Goal: Task Accomplishment & Management: Use online tool/utility

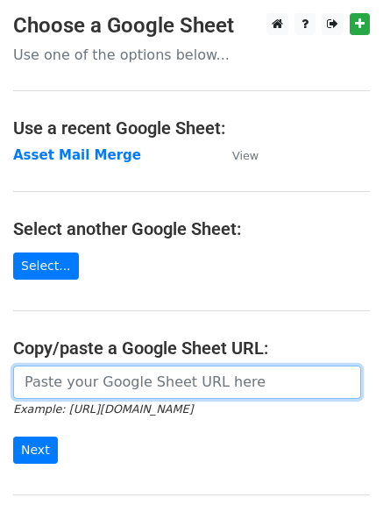
click at [140, 365] on input "url" at bounding box center [187, 381] width 348 height 33
paste input "https://docs.google.com/spreadsheets/d/11E0mTLcCozUA60jUEx8QPL2YRAWFFwhPeXUi5ct…"
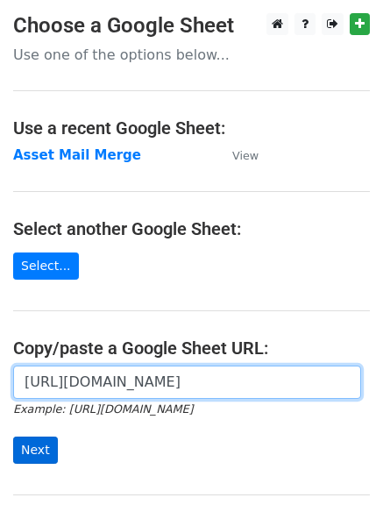
type input "https://docs.google.com/spreadsheets/d/11E0mTLcCozUA60jUEx8QPL2YRAWFFwhPeXUi5ct…"
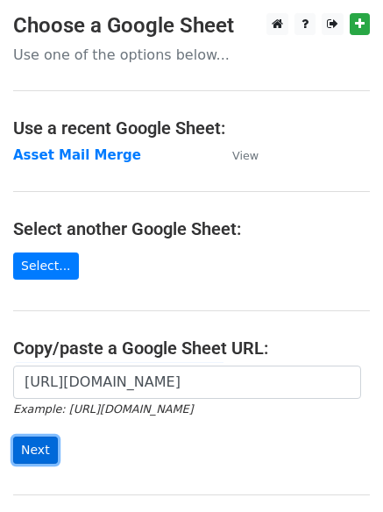
scroll to position [0, 0]
click at [45, 451] on input "Next" at bounding box center [35, 449] width 45 height 27
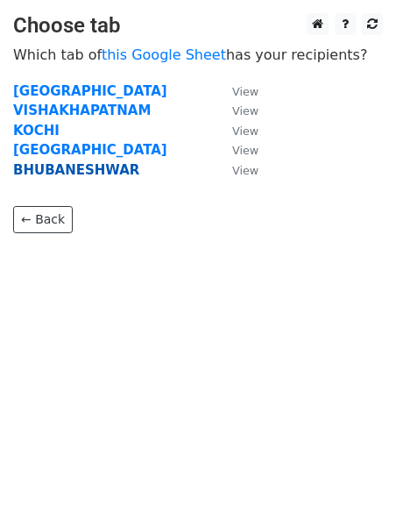
click at [56, 165] on strong "BHUBANESHWAR" at bounding box center [76, 170] width 126 height 16
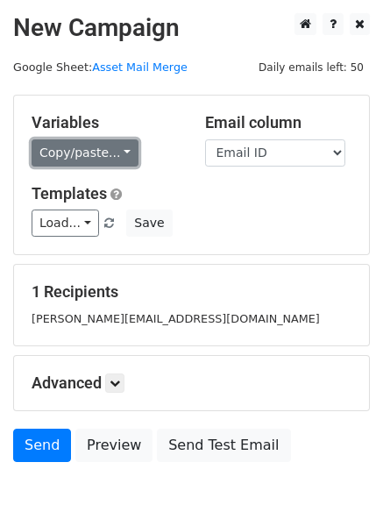
click at [68, 159] on link "Copy/paste..." at bounding box center [85, 152] width 107 height 27
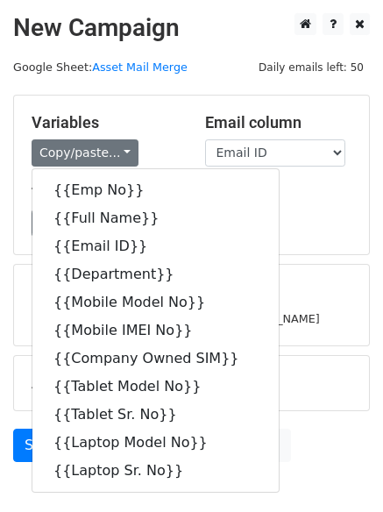
click at [351, 323] on div "jasaswi.das@euronics.co.in" at bounding box center [191, 318] width 346 height 20
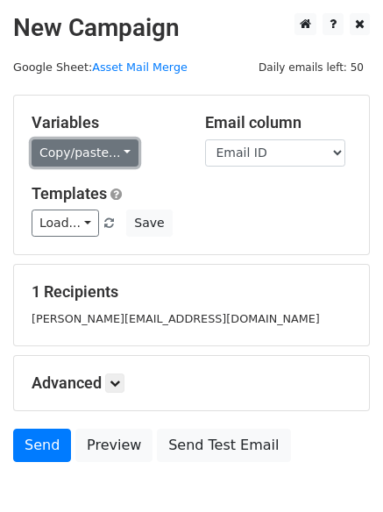
click at [51, 163] on link "Copy/paste..." at bounding box center [85, 152] width 107 height 27
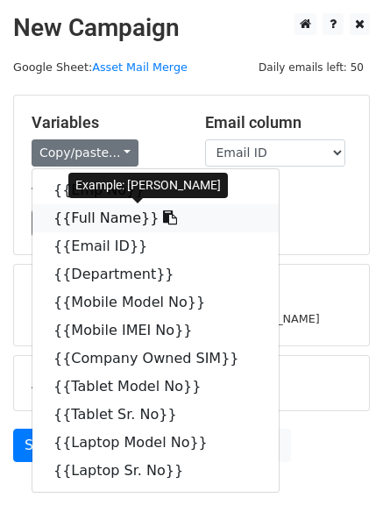
click at [114, 218] on link "{{Full Name}}" at bounding box center [155, 218] width 246 height 28
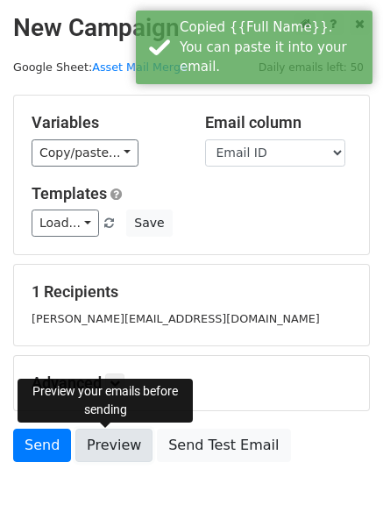
click at [124, 444] on link "Preview" at bounding box center [113, 445] width 77 height 33
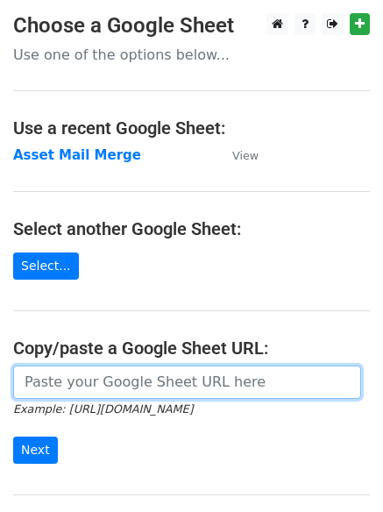
click at [113, 392] on input "url" at bounding box center [187, 381] width 348 height 33
paste input "https://docs.google.com/spreadsheets/d/11E0mTLcCozUA60jUEx8QPL2YRAWFFwhPeXUi5ct…"
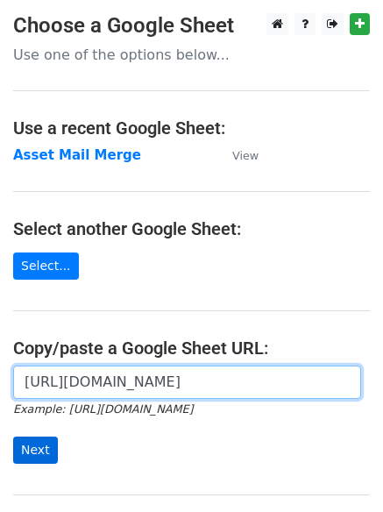
type input "https://docs.google.com/spreadsheets/d/11E0mTLcCozUA60jUEx8QPL2YRAWFFwhPeXUi5ct…"
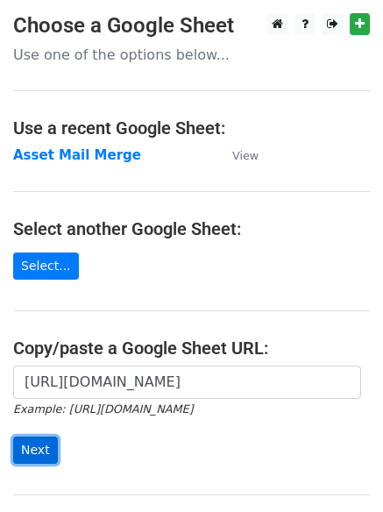
scroll to position [0, 0]
click at [30, 452] on input "Next" at bounding box center [35, 449] width 45 height 27
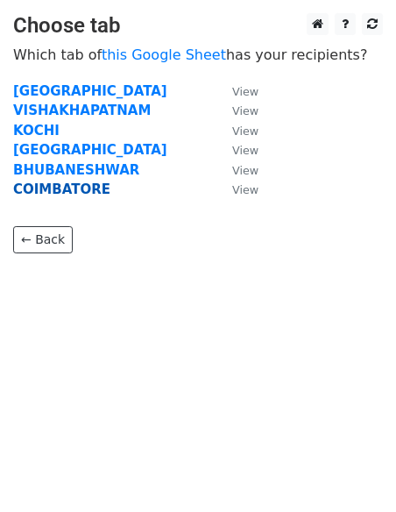
click at [52, 197] on strong "COIMBATORE" at bounding box center [61, 189] width 97 height 16
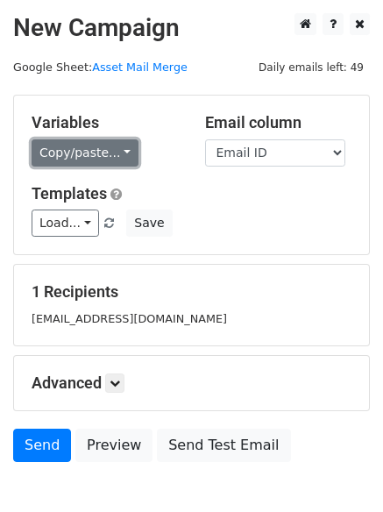
click at [70, 152] on link "Copy/paste..." at bounding box center [85, 152] width 107 height 27
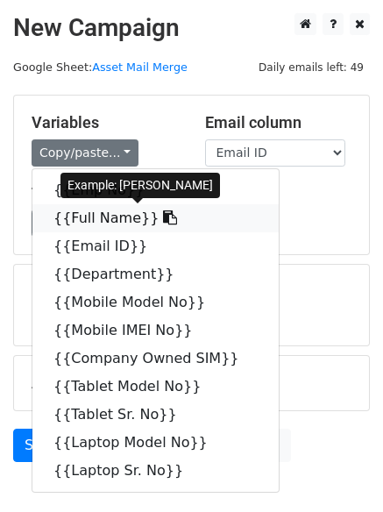
click at [86, 209] on link "{{Full Name}}" at bounding box center [155, 218] width 246 height 28
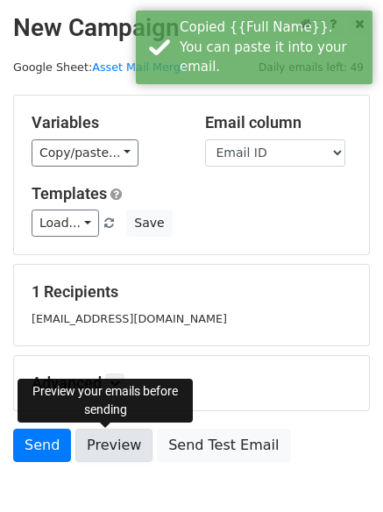
click at [105, 435] on link "Preview" at bounding box center [113, 445] width 77 height 33
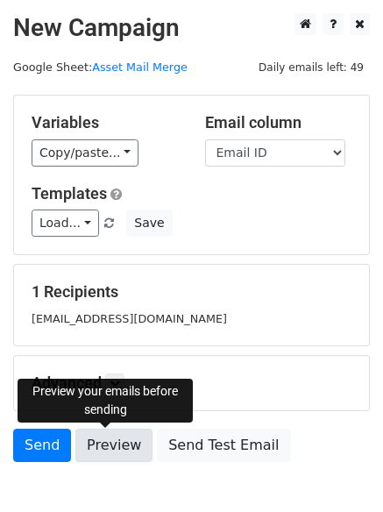
click at [105, 443] on link "Preview" at bounding box center [113, 445] width 77 height 33
click at [119, 448] on link "Preview" at bounding box center [113, 445] width 77 height 33
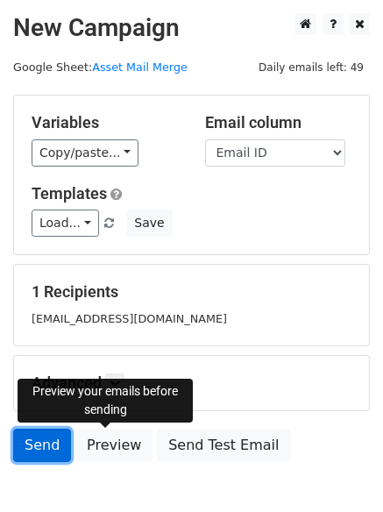
click at [48, 447] on link "Send" at bounding box center [42, 445] width 58 height 33
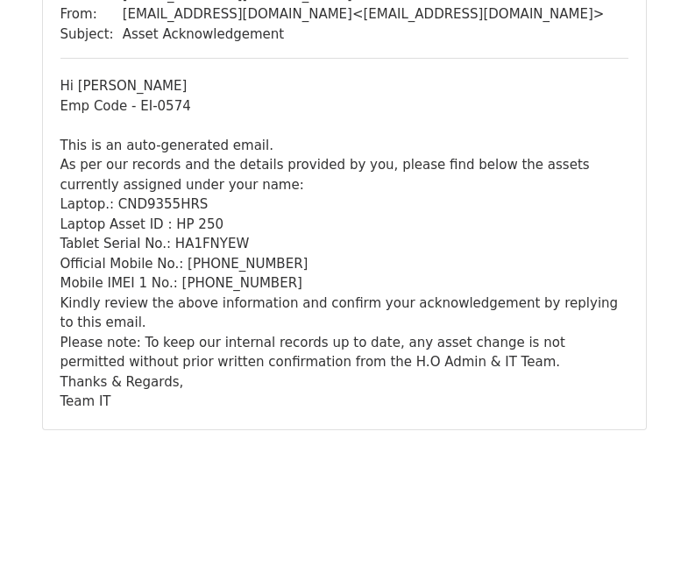
scroll to position [216, 0]
